Goal: Find specific page/section: Find specific page/section

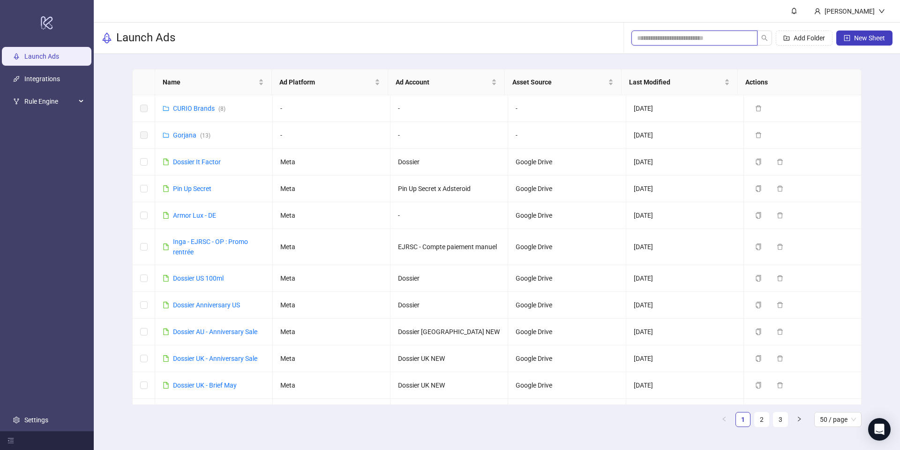
click at [682, 38] on input "search" at bounding box center [690, 38] width 107 height 10
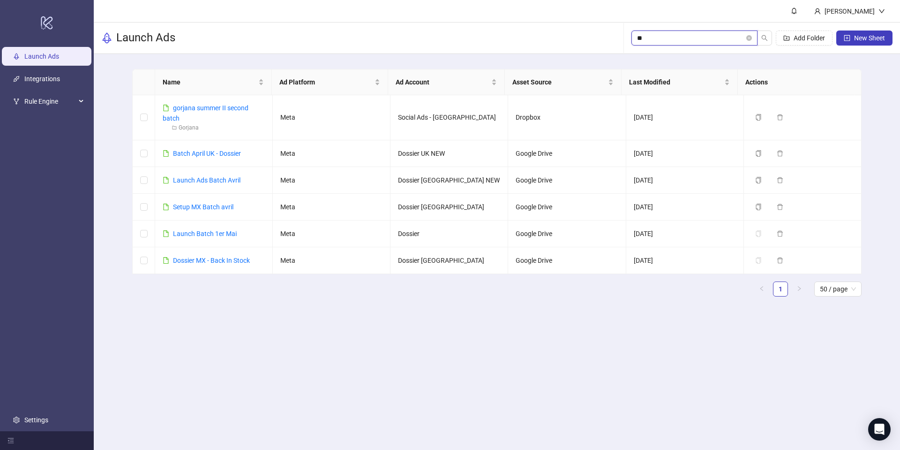
type input "*"
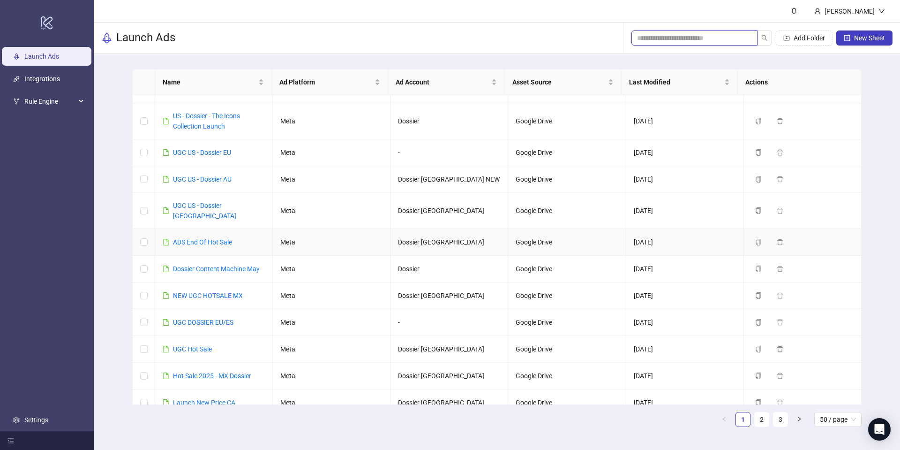
scroll to position [1074, 0]
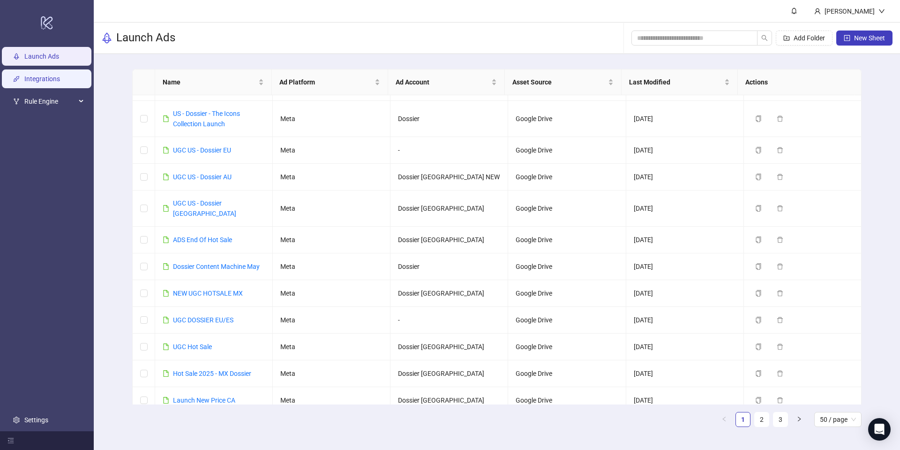
click at [50, 75] on link "Integrations" at bounding box center [42, 79] width 36 height 8
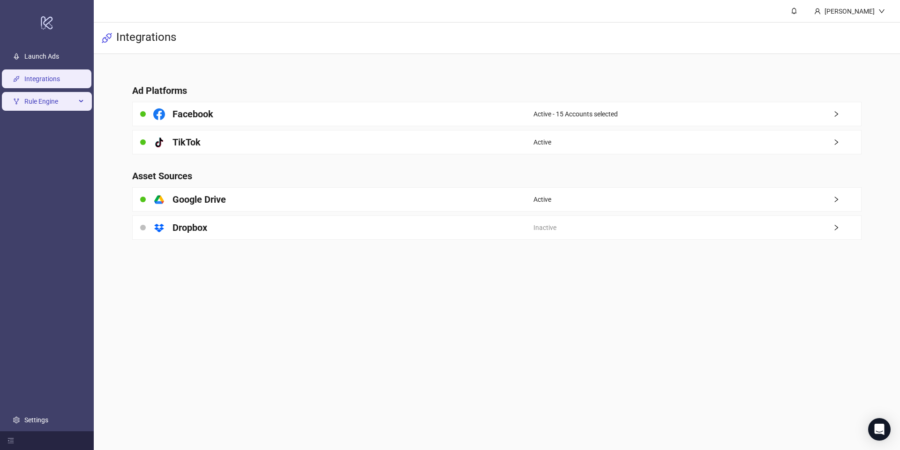
click at [61, 99] on span "Rule Engine" at bounding box center [50, 101] width 52 height 19
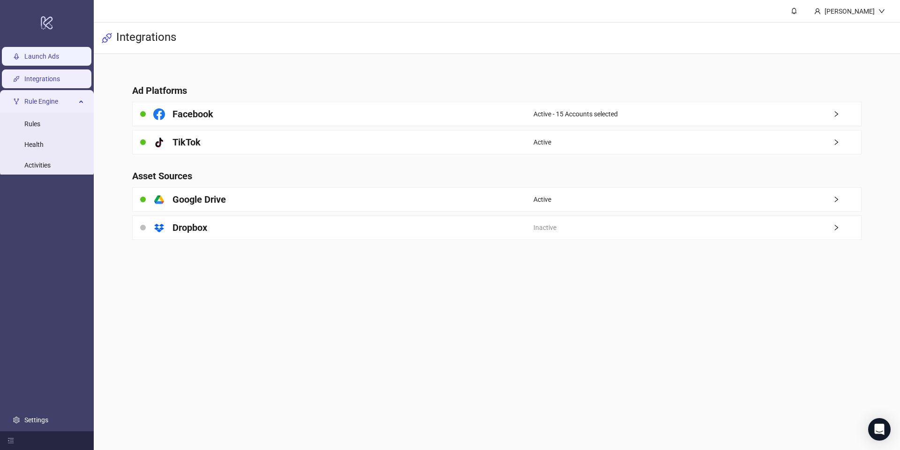
click at [53, 66] on ul "Launch Ads Integrations Rule Engine Rules Health Activities Settings" at bounding box center [47, 238] width 94 height 386
click at [50, 58] on link "Launch Ads" at bounding box center [41, 57] width 35 height 8
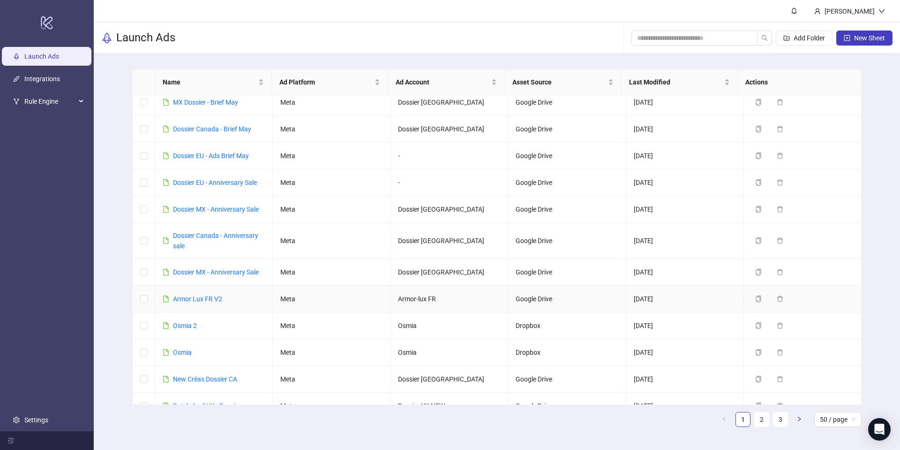
scroll to position [337, 0]
